Goal: Transaction & Acquisition: Purchase product/service

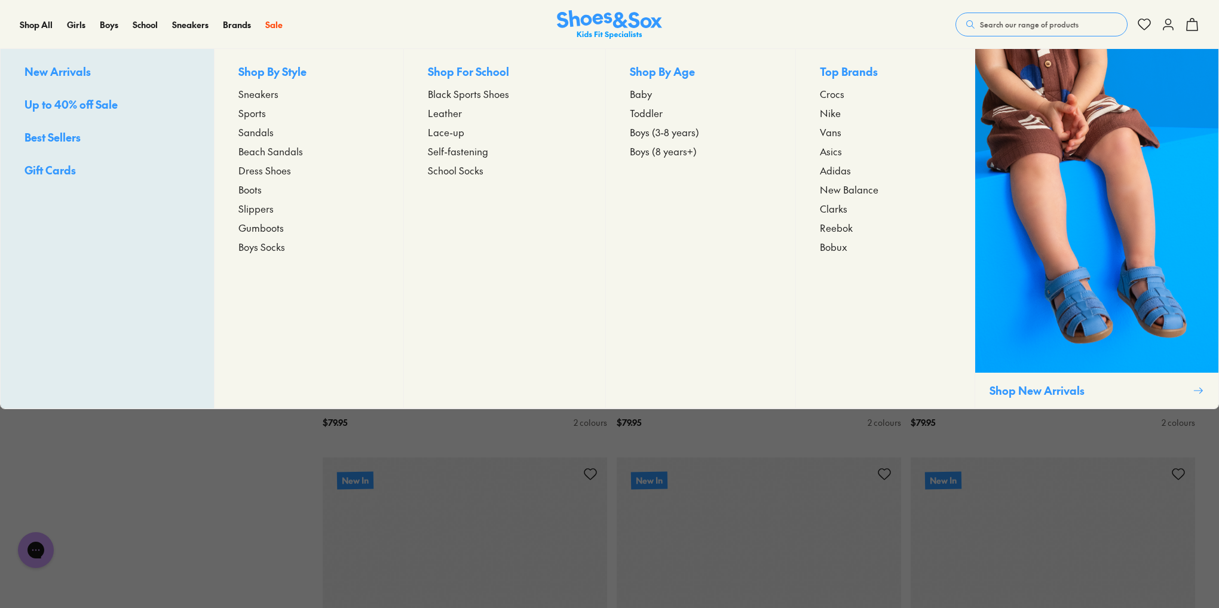
scroll to position [1712, 0]
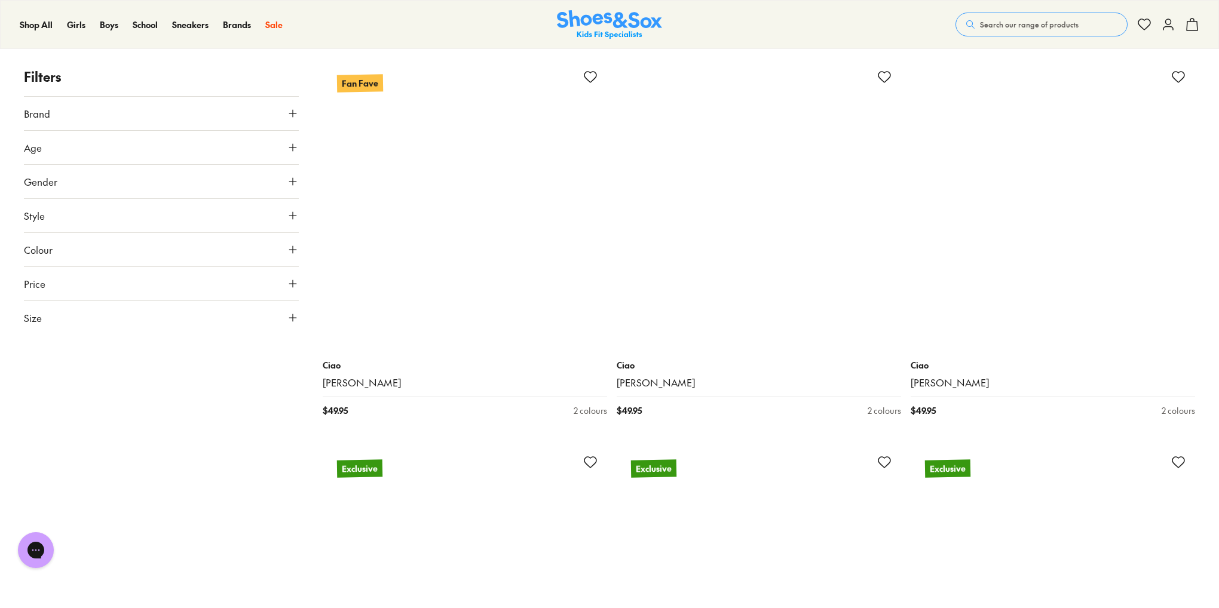
scroll to position [4419, 0]
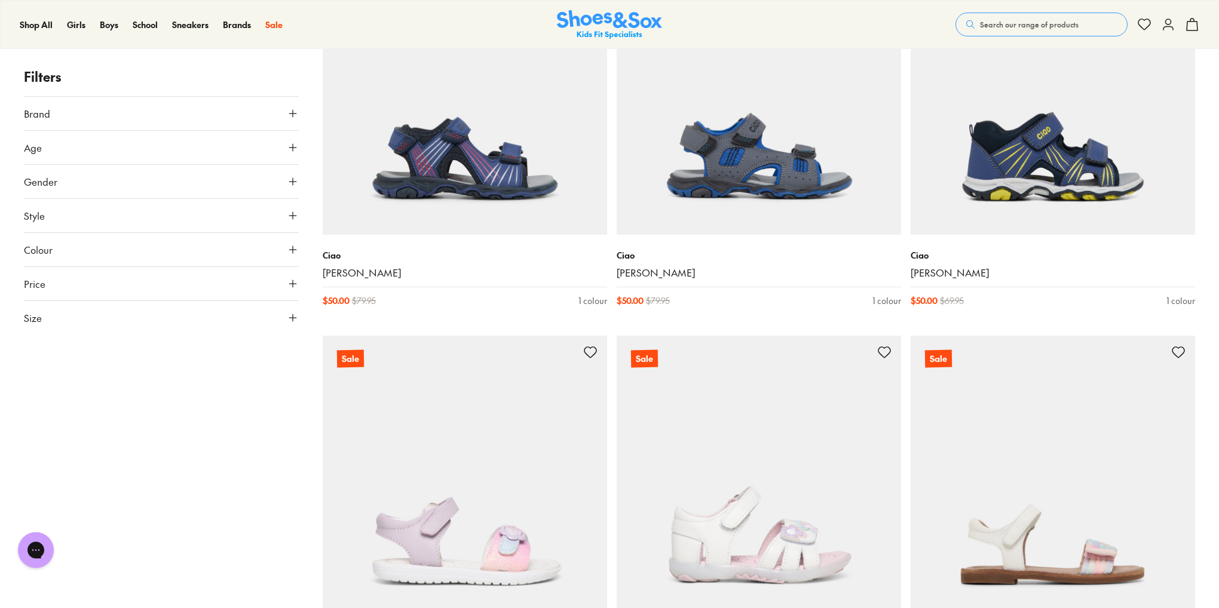
scroll to position [12693, 0]
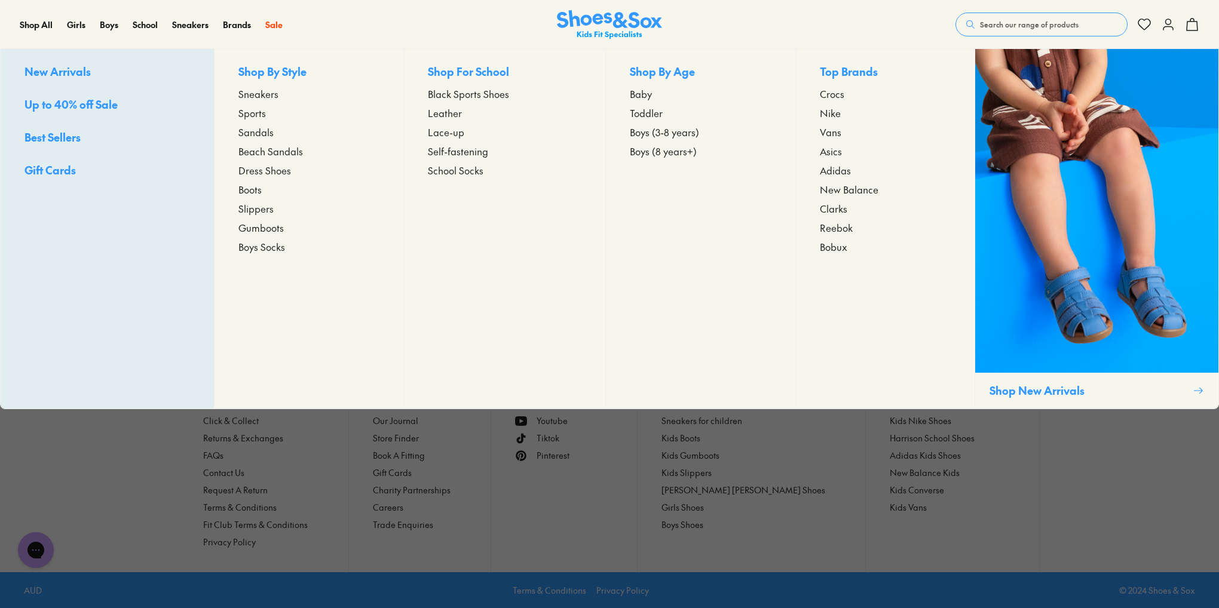
click at [270, 150] on span "Beach Sandals" at bounding box center [270, 151] width 65 height 14
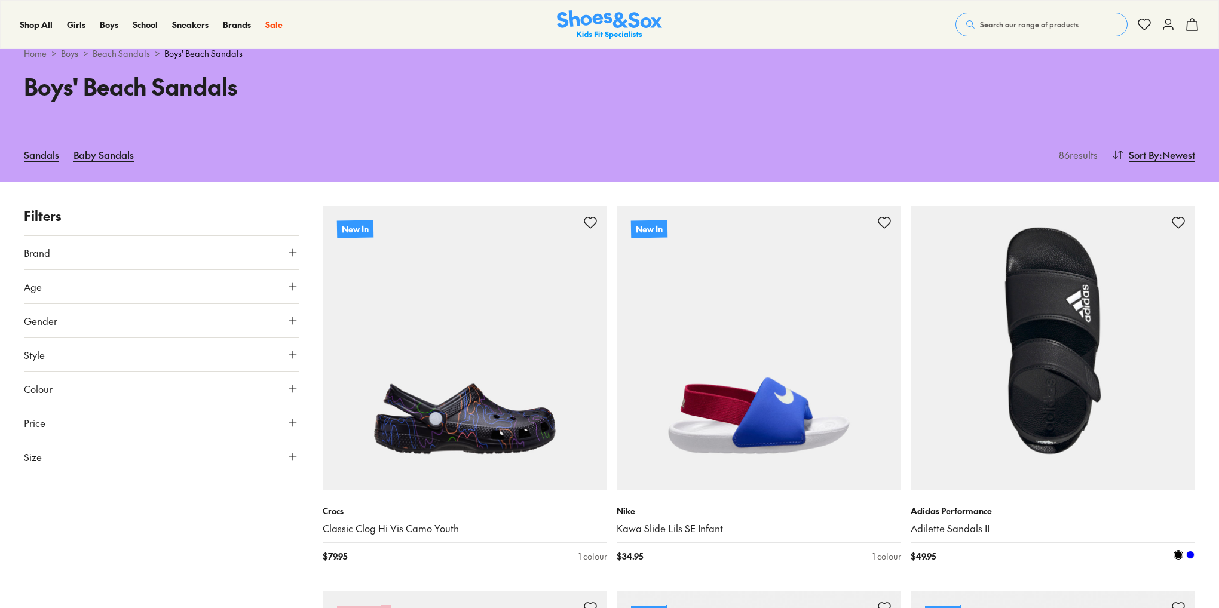
type input "***"
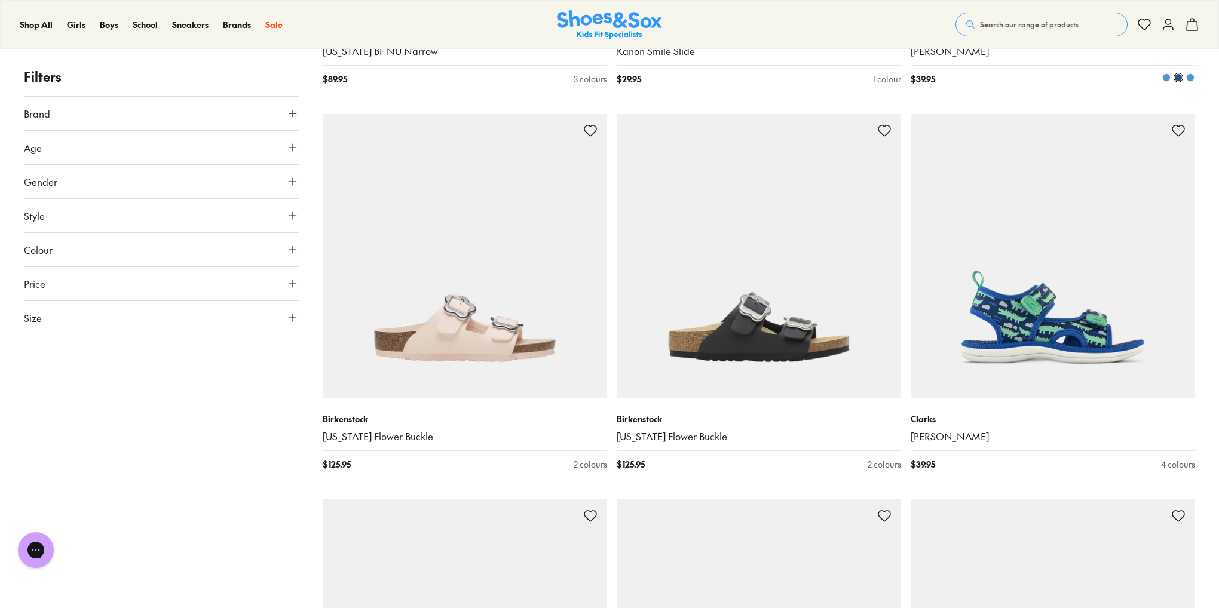
scroll to position [2055, 0]
